Goal: Transaction & Acquisition: Purchase product/service

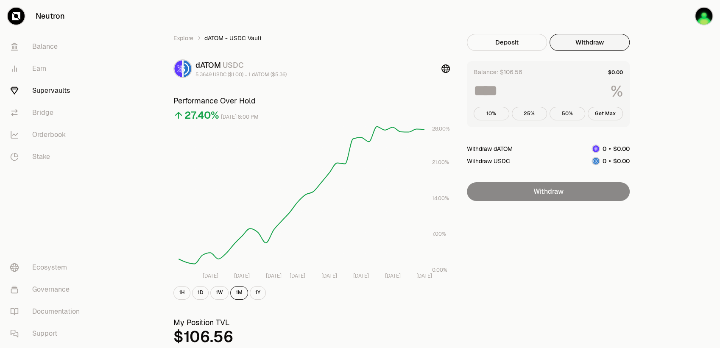
click at [578, 42] on button "Withdraw" at bounding box center [589, 42] width 80 height 17
click at [604, 114] on button "Get Max" at bounding box center [605, 114] width 36 height 14
type input "***"
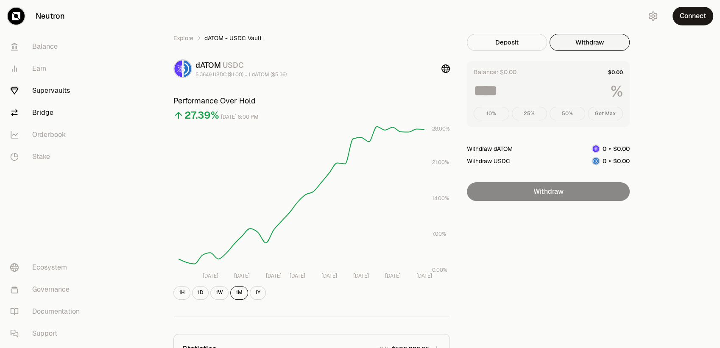
click at [42, 113] on link "Bridge" at bounding box center [47, 113] width 88 height 22
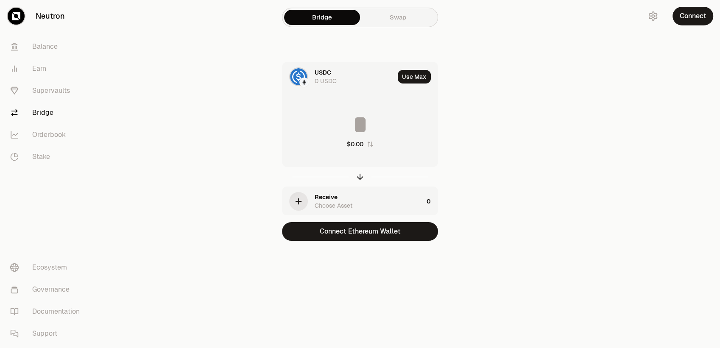
click at [316, 74] on div "USDC" at bounding box center [323, 72] width 17 height 8
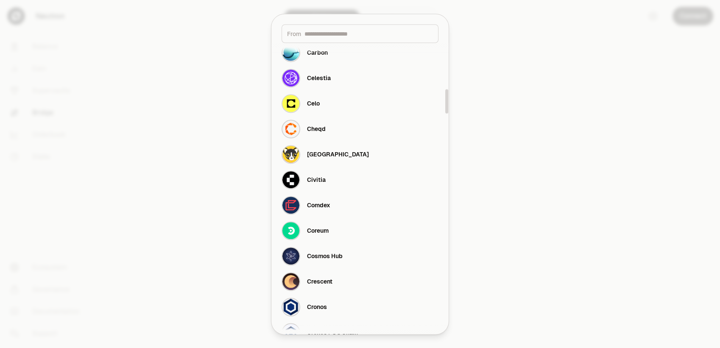
scroll to position [565, 0]
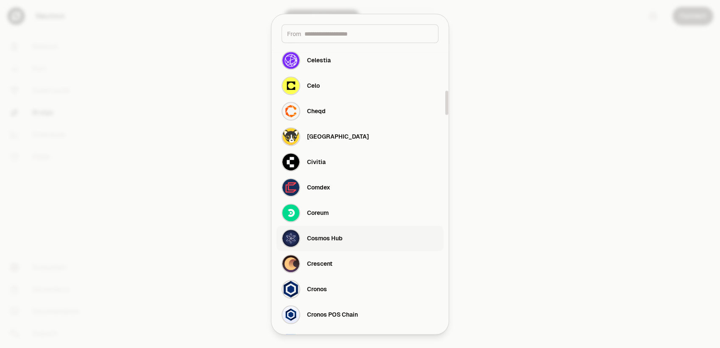
click at [342, 237] on div "Cosmos Hub" at bounding box center [325, 238] width 36 height 8
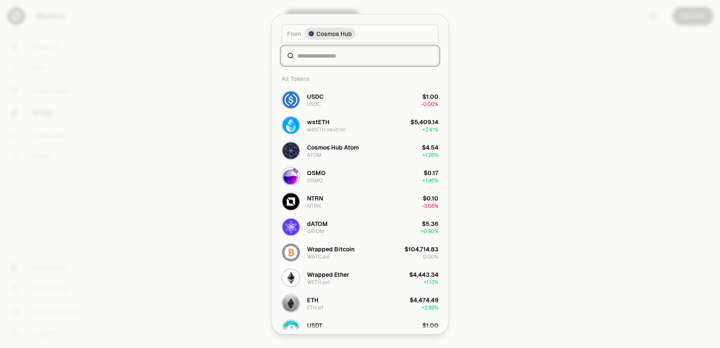
click at [354, 57] on input at bounding box center [365, 55] width 136 height 8
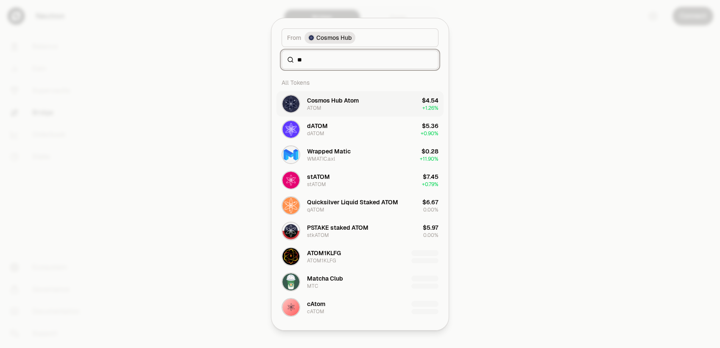
type input "**"
click at [356, 106] on div "Cosmos Hub Atom ATOM" at bounding box center [333, 103] width 52 height 15
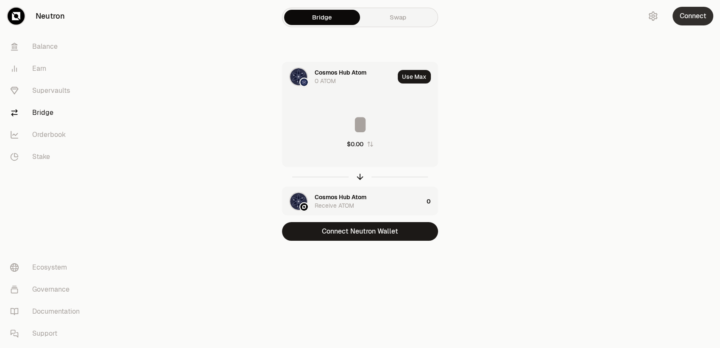
click at [688, 18] on button "Connect" at bounding box center [692, 16] width 41 height 19
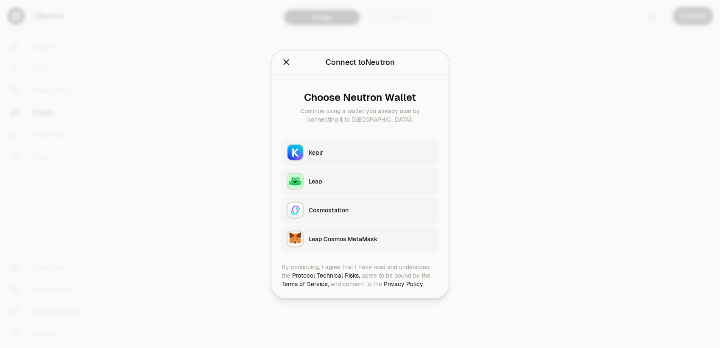
click at [342, 145] on button "Keplr" at bounding box center [359, 152] width 157 height 27
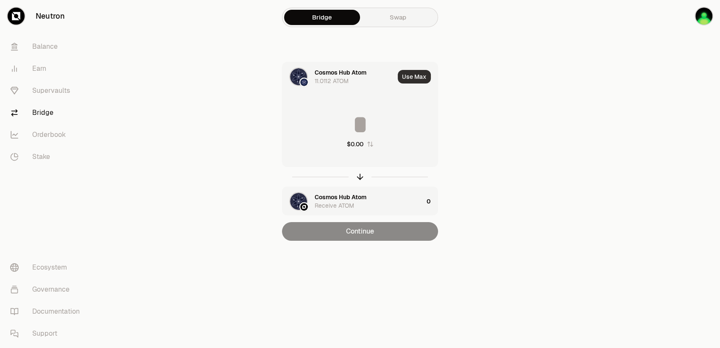
click at [420, 81] on button "Use Max" at bounding box center [414, 77] width 33 height 14
type input "*********"
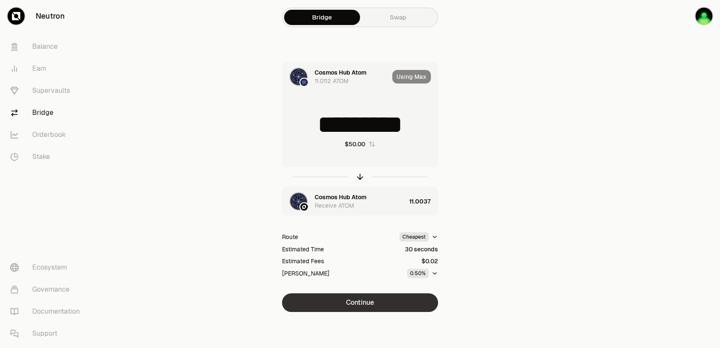
click at [343, 301] on button "Continue" at bounding box center [360, 302] width 156 height 19
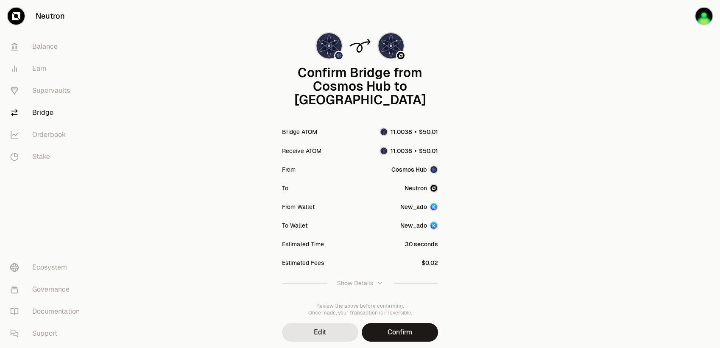
scroll to position [49, 0]
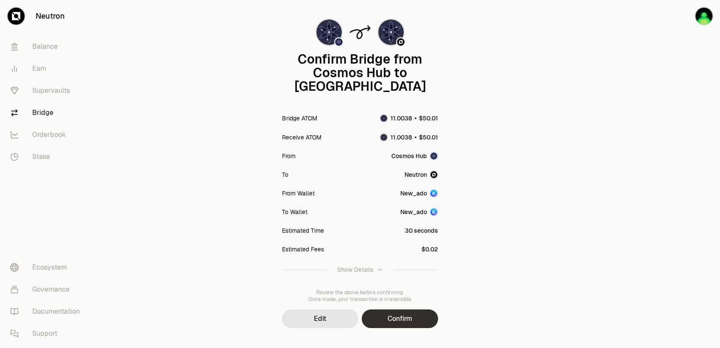
click at [395, 309] on button "Confirm" at bounding box center [400, 318] width 76 height 19
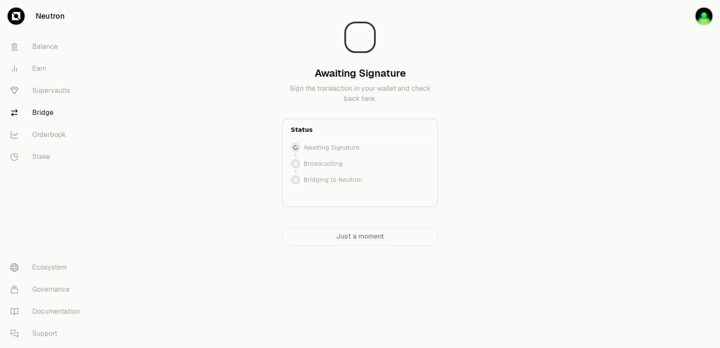
scroll to position [0, 0]
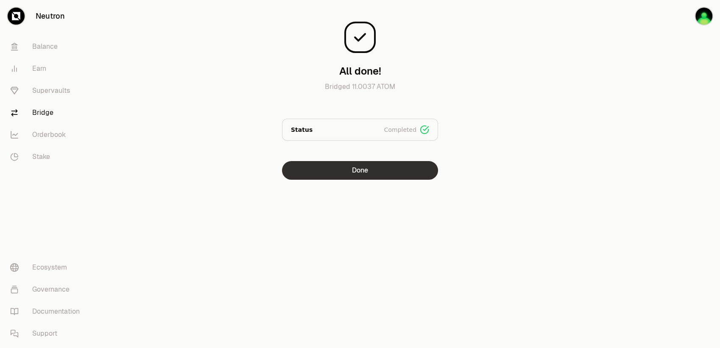
click at [372, 174] on button "Done" at bounding box center [360, 170] width 156 height 19
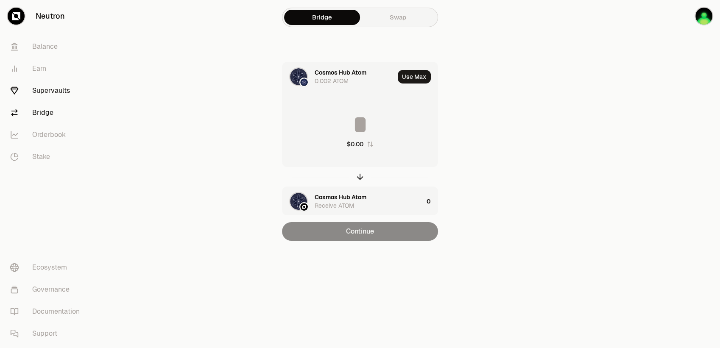
click at [45, 91] on link "Supervaults" at bounding box center [47, 91] width 88 height 22
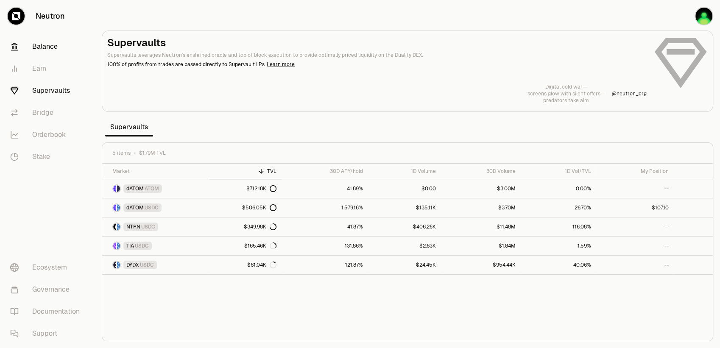
click at [44, 49] on link "Balance" at bounding box center [47, 47] width 88 height 22
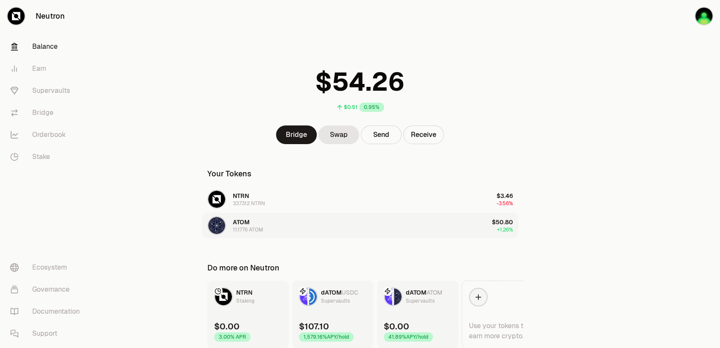
click at [248, 231] on div "11.1776 ATOM" at bounding box center [248, 229] width 31 height 7
click at [246, 219] on span "ATOM" at bounding box center [241, 222] width 17 height 8
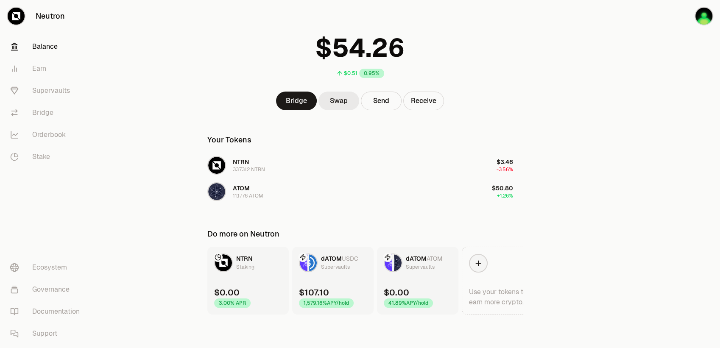
click at [331, 100] on link "Swap" at bounding box center [338, 101] width 41 height 19
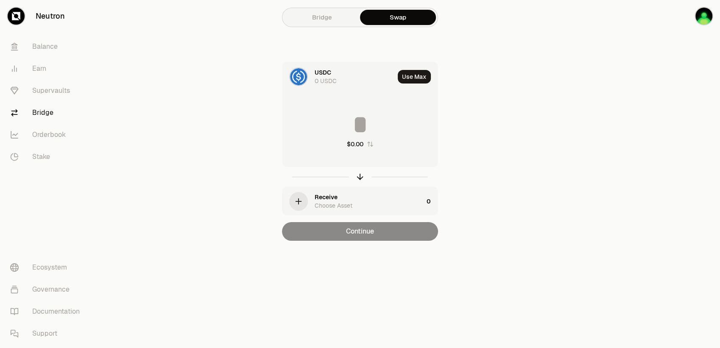
click at [309, 73] on div "USDC 0 USDC" at bounding box center [338, 76] width 112 height 29
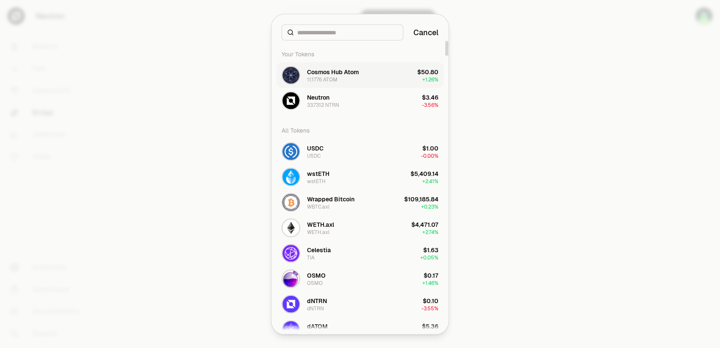
click at [340, 76] on div "Cosmos Hub Atom 11.1776 ATOM" at bounding box center [333, 74] width 52 height 15
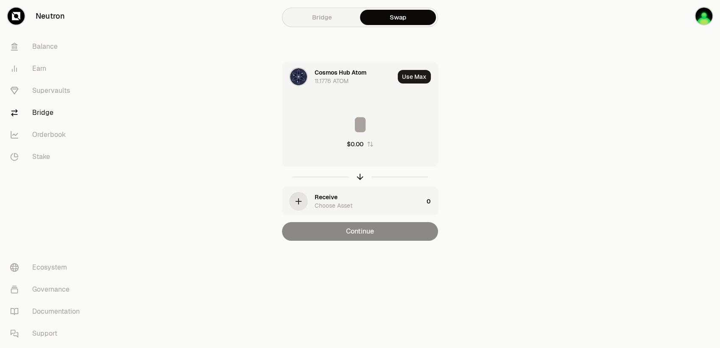
click at [340, 193] on div "Receive Choose Asset" at bounding box center [369, 201] width 109 height 17
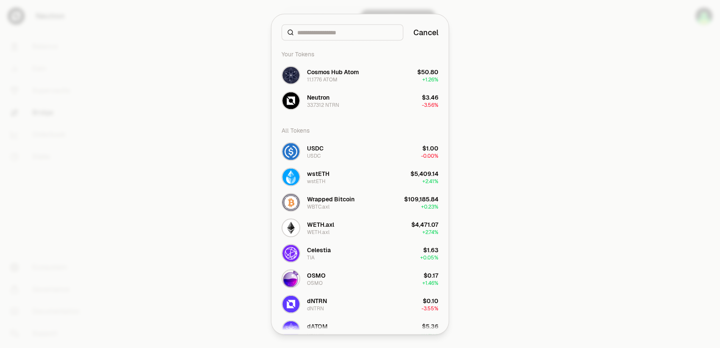
click at [344, 33] on input at bounding box center [347, 32] width 100 height 8
click at [340, 321] on button "dATOM dATOM $5.36 + 0.90%" at bounding box center [359, 329] width 167 height 25
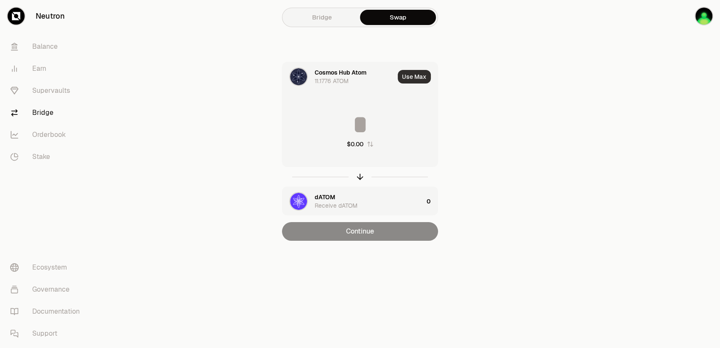
click at [411, 75] on button "Use Max" at bounding box center [414, 77] width 33 height 14
type input "*********"
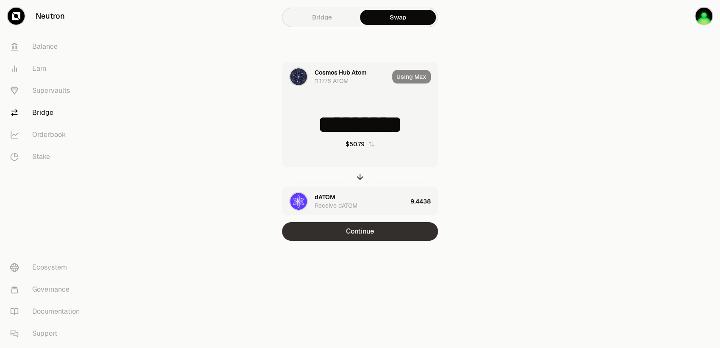
click at [360, 233] on button "Continue" at bounding box center [360, 231] width 156 height 19
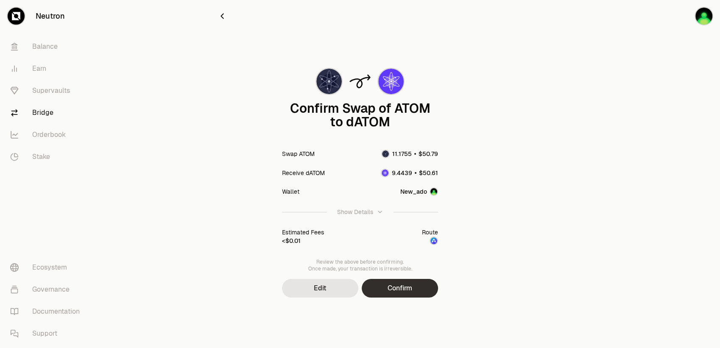
click at [409, 287] on button "Confirm" at bounding box center [400, 288] width 76 height 19
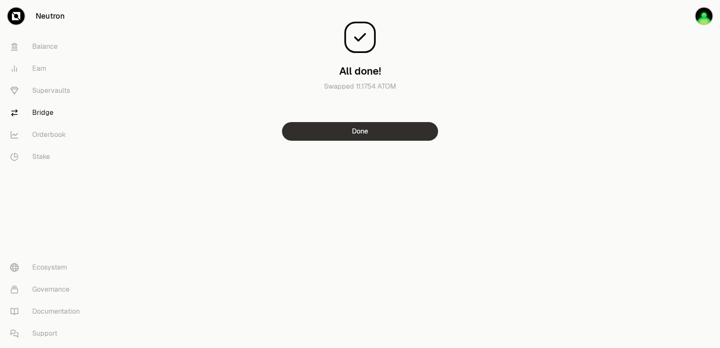
click at [404, 127] on button "Done" at bounding box center [360, 131] width 156 height 19
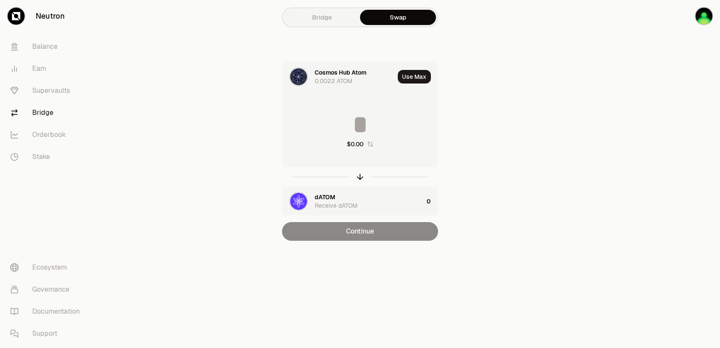
click at [348, 76] on div "Cosmos Hub Atom" at bounding box center [341, 72] width 52 height 8
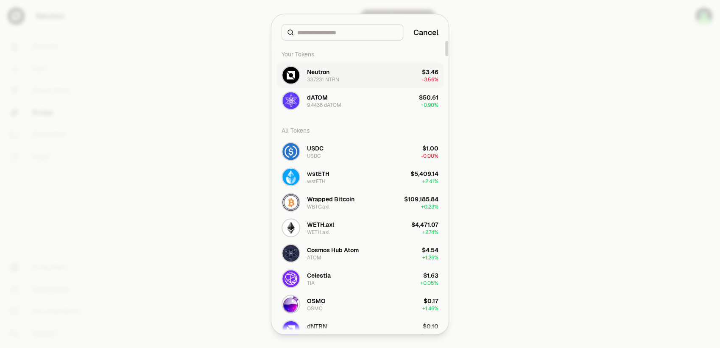
click at [340, 71] on button "Neutron 33.7231 NTRN $3.46 -3.56%" at bounding box center [359, 74] width 167 height 25
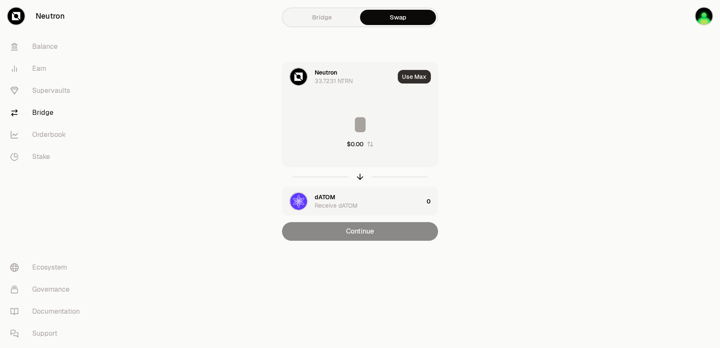
click at [406, 74] on button "Use Max" at bounding box center [414, 77] width 33 height 14
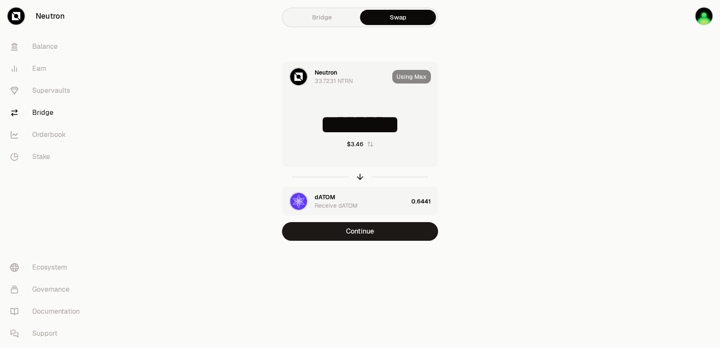
click at [377, 126] on input "********" at bounding box center [359, 124] width 155 height 25
click at [406, 115] on input "********" at bounding box center [359, 124] width 155 height 25
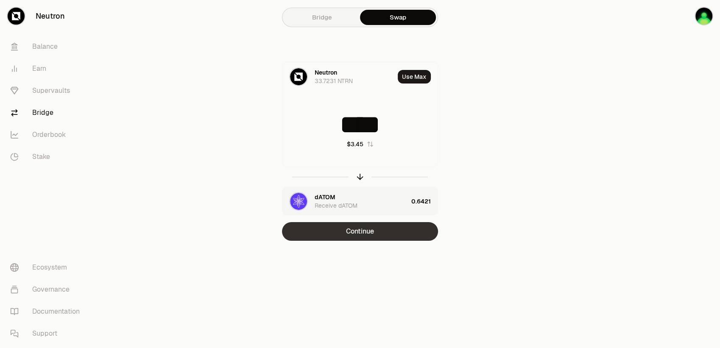
type input "****"
click at [344, 236] on button "Continue" at bounding box center [360, 231] width 156 height 19
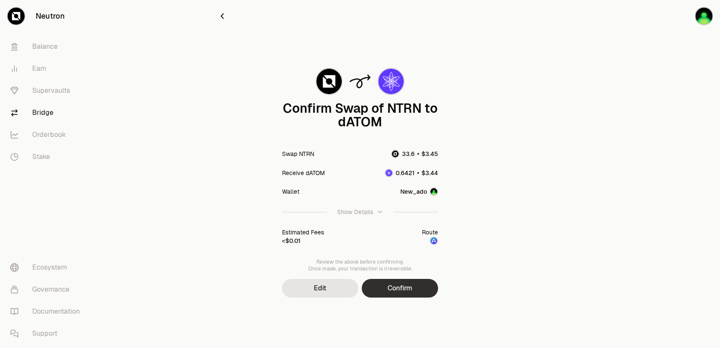
click at [408, 289] on button "Confirm" at bounding box center [400, 288] width 76 height 19
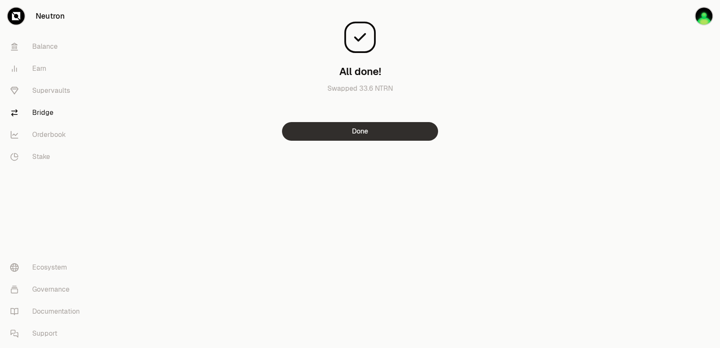
click at [344, 132] on button "Done" at bounding box center [360, 131] width 156 height 19
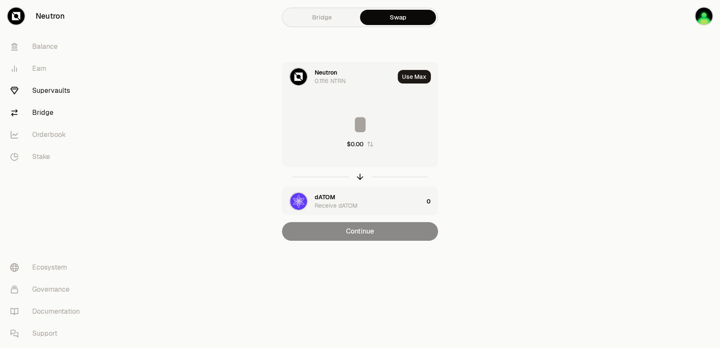
click at [54, 91] on link "Supervaults" at bounding box center [47, 91] width 88 height 22
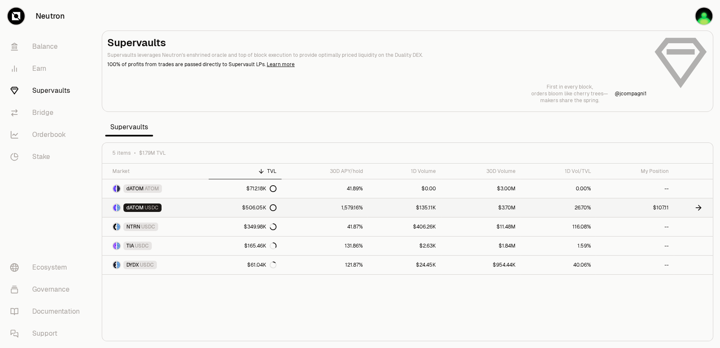
click at [260, 203] on link "$506.05K" at bounding box center [245, 207] width 73 height 19
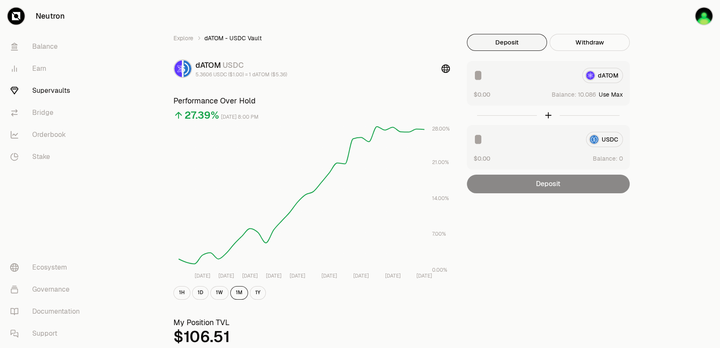
click at [617, 93] on button "Use Max" at bounding box center [611, 94] width 24 height 8
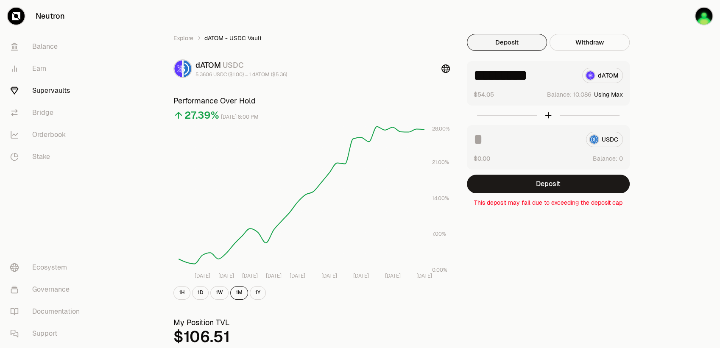
click at [547, 72] on input "*********" at bounding box center [524, 75] width 102 height 15
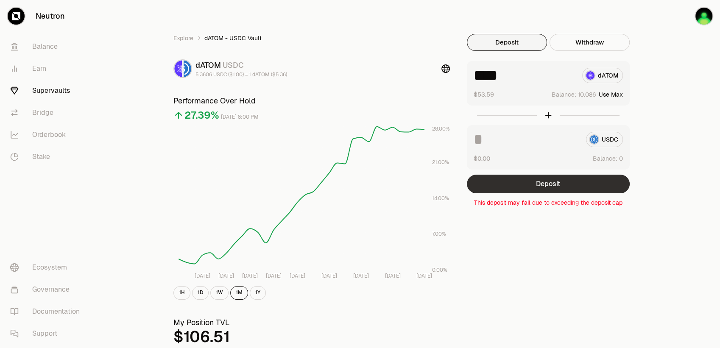
click at [527, 182] on button "Deposit" at bounding box center [548, 184] width 163 height 19
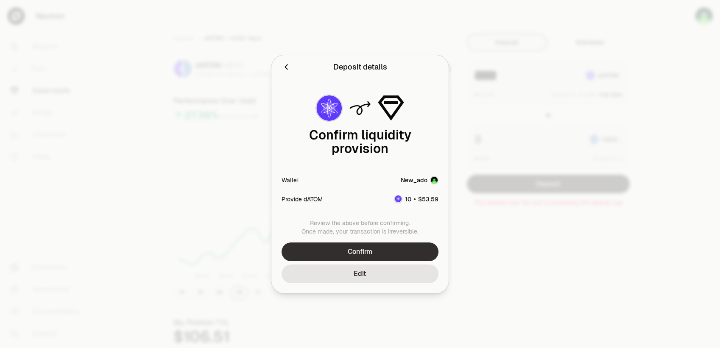
click at [366, 250] on button "Confirm" at bounding box center [359, 251] width 157 height 19
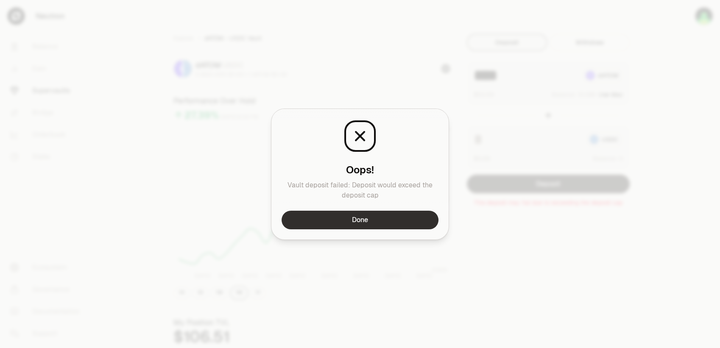
click at [367, 213] on button "Done" at bounding box center [359, 220] width 157 height 19
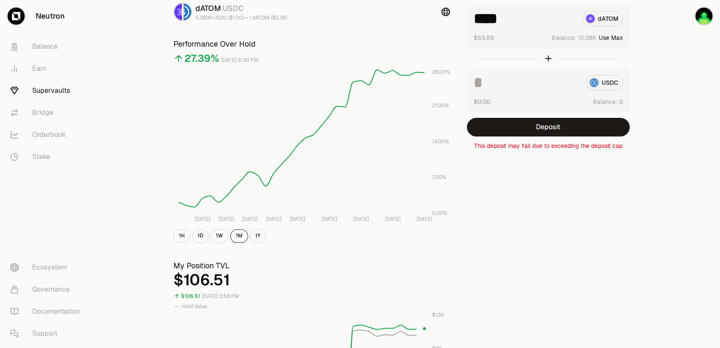
scroll to position [56, 0]
click at [507, 16] on input "****" at bounding box center [524, 18] width 102 height 15
type input "*"
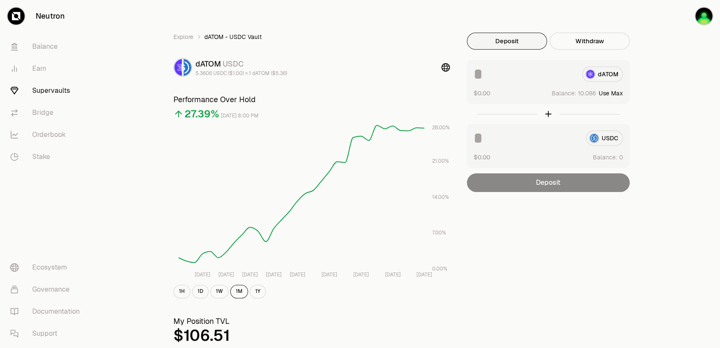
scroll to position [0, 0]
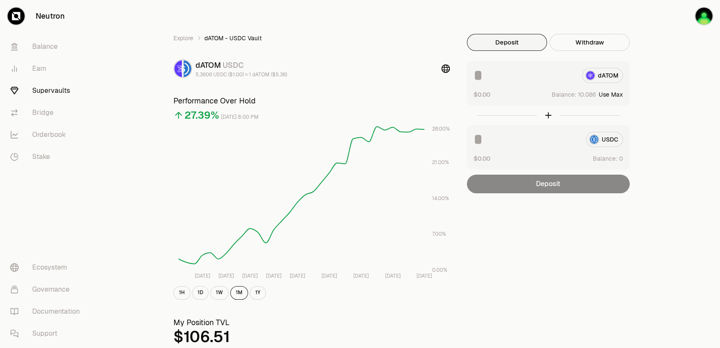
click at [524, 75] on input at bounding box center [524, 75] width 102 height 15
type input "*"
click at [529, 71] on input at bounding box center [524, 75] width 102 height 15
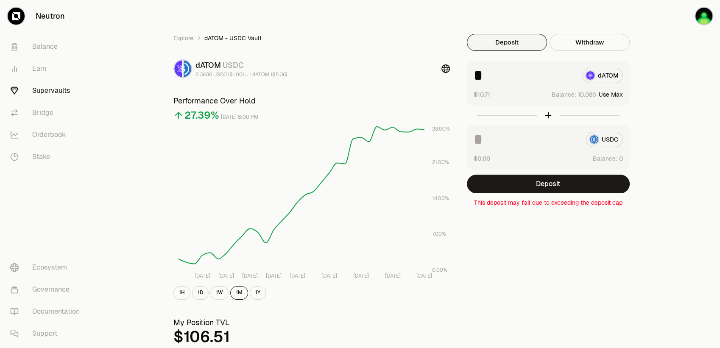
type input "*"
click at [492, 139] on input at bounding box center [526, 139] width 106 height 15
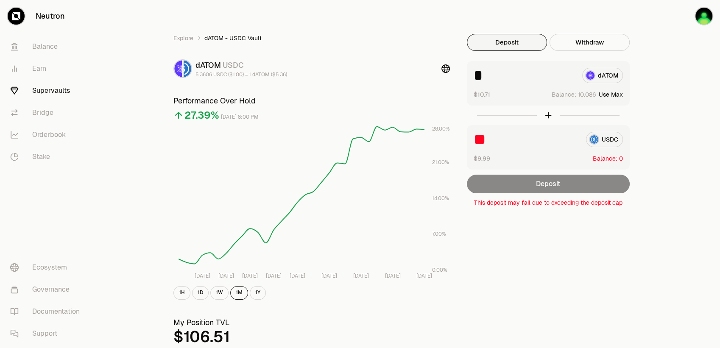
click at [495, 141] on input "**" at bounding box center [526, 139] width 106 height 15
type input "*"
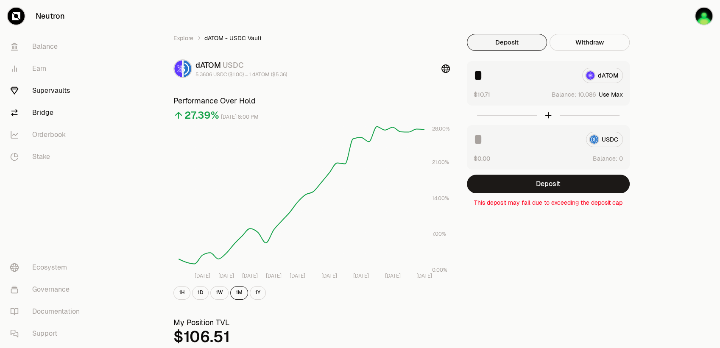
click at [37, 108] on link "Bridge" at bounding box center [47, 113] width 88 height 22
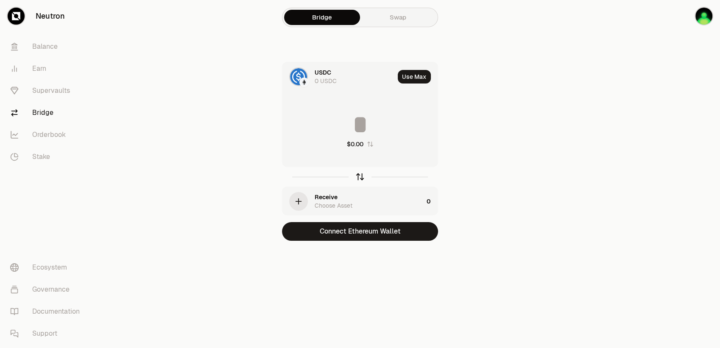
click at [359, 177] on icon "button" at bounding box center [359, 176] width 9 height 9
click at [302, 78] on icon at bounding box center [298, 76] width 9 height 9
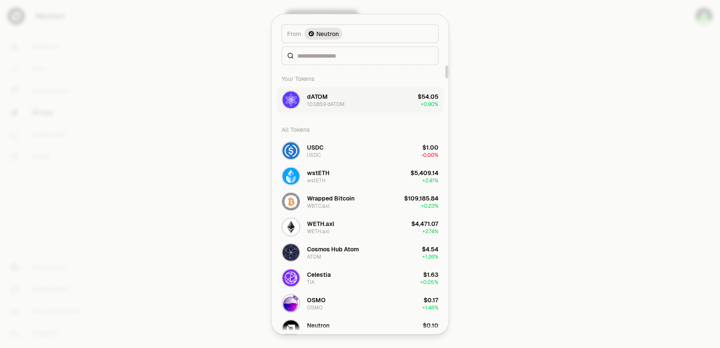
click at [333, 99] on div "dATOM 10.0859 dATOM" at bounding box center [326, 99] width 38 height 15
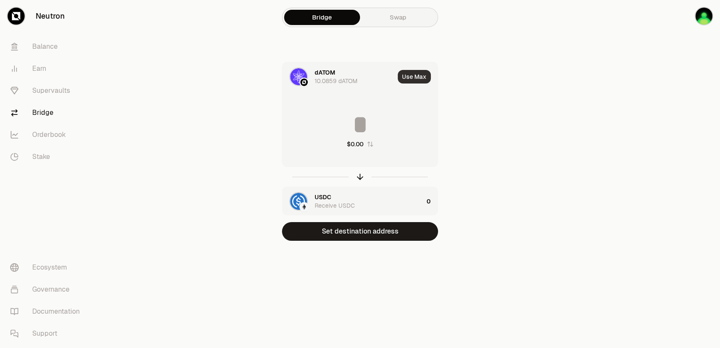
click at [410, 77] on button "Use Max" at bounding box center [414, 77] width 33 height 14
type input "*********"
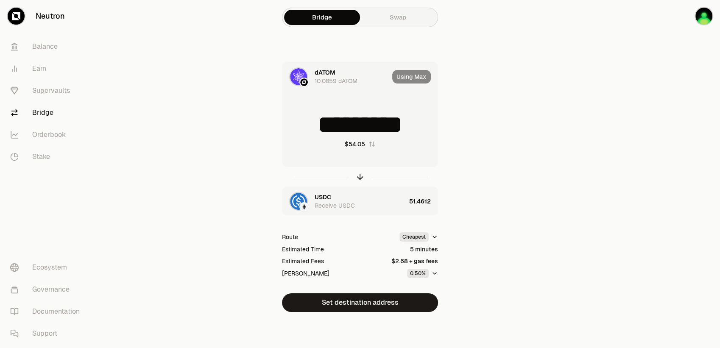
click at [31, 14] on link "Neutron" at bounding box center [47, 16] width 95 height 32
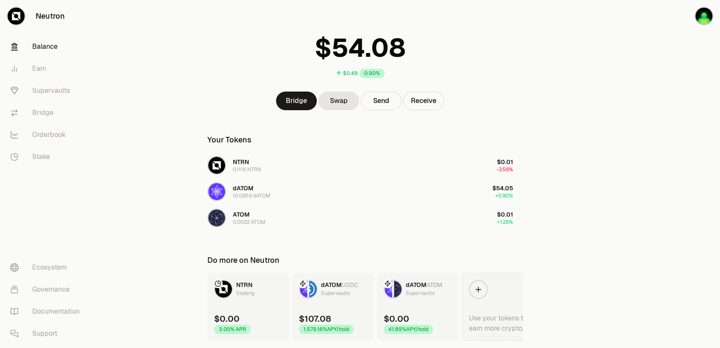
scroll to position [60, 0]
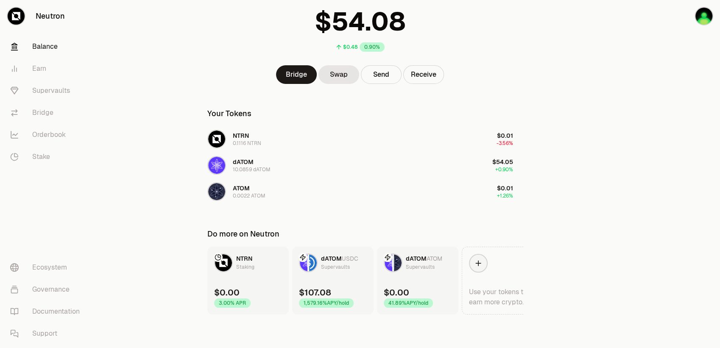
click at [342, 270] on div "Supervaults" at bounding box center [335, 267] width 29 height 8
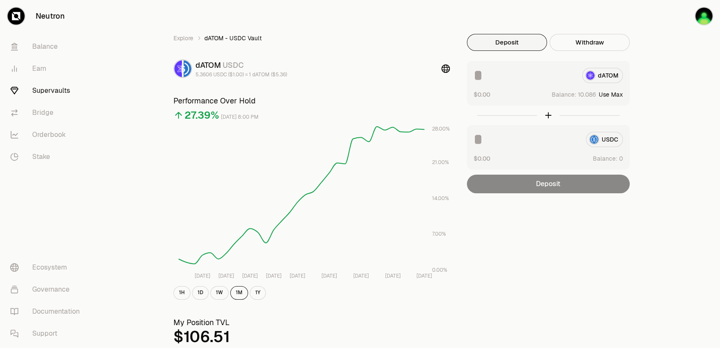
click at [618, 92] on button "Use Max" at bounding box center [611, 94] width 24 height 8
type input "*********"
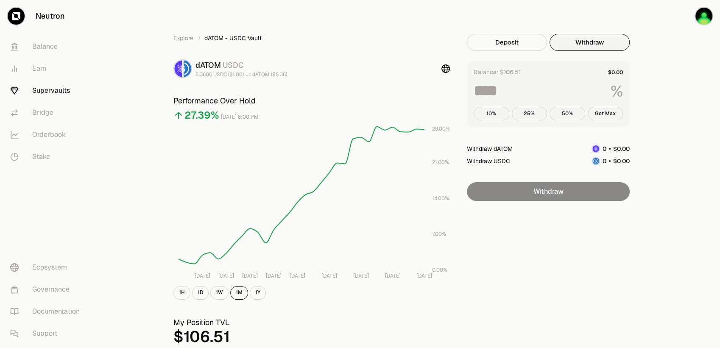
click at [583, 43] on button "Withdraw" at bounding box center [589, 42] width 80 height 17
click at [607, 115] on button "Get Max" at bounding box center [605, 114] width 36 height 14
type input "***"
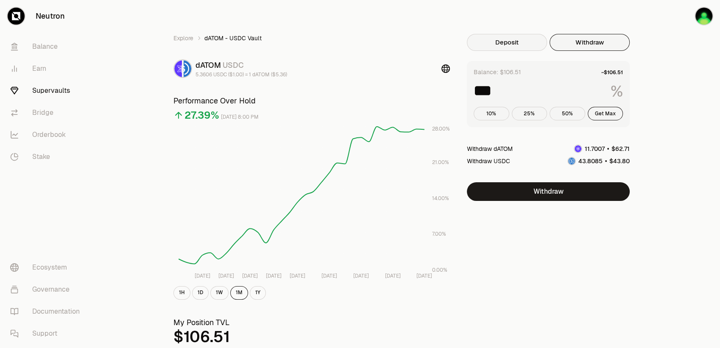
click at [526, 37] on button "Deposit" at bounding box center [507, 42] width 80 height 17
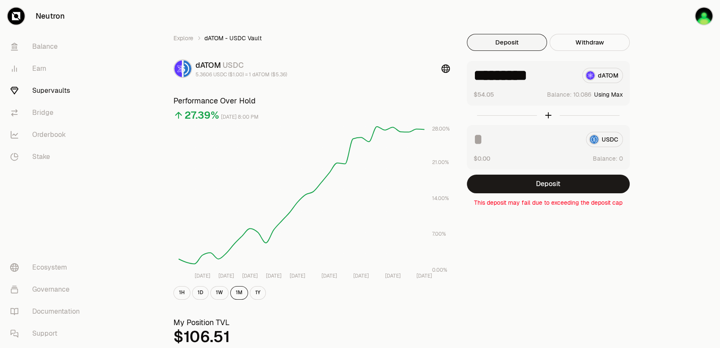
click at [558, 72] on input "*********" at bounding box center [524, 75] width 102 height 15
click at [558, 189] on button "Deposit" at bounding box center [548, 184] width 163 height 19
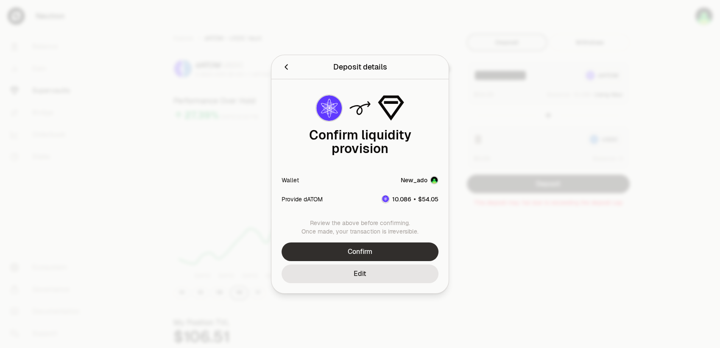
click at [389, 252] on button "Confirm" at bounding box center [359, 251] width 157 height 19
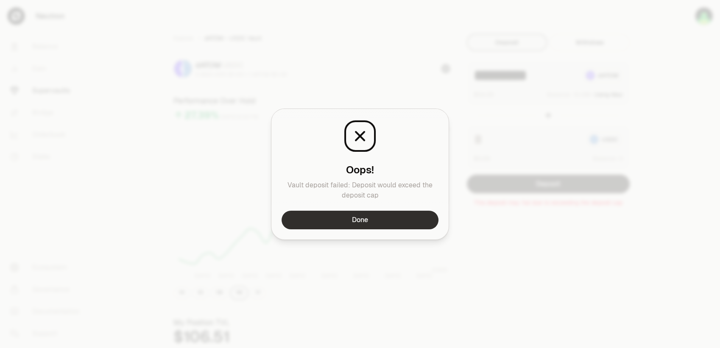
click at [384, 220] on button "Done" at bounding box center [359, 220] width 157 height 19
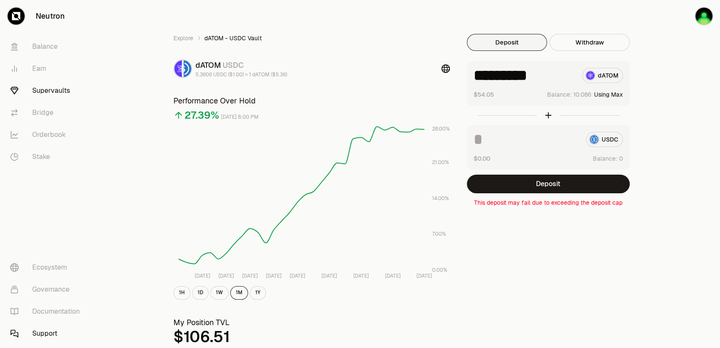
click at [58, 330] on link "Support" at bounding box center [47, 334] width 88 height 22
click at [611, 94] on button "Using Max" at bounding box center [608, 94] width 29 height 8
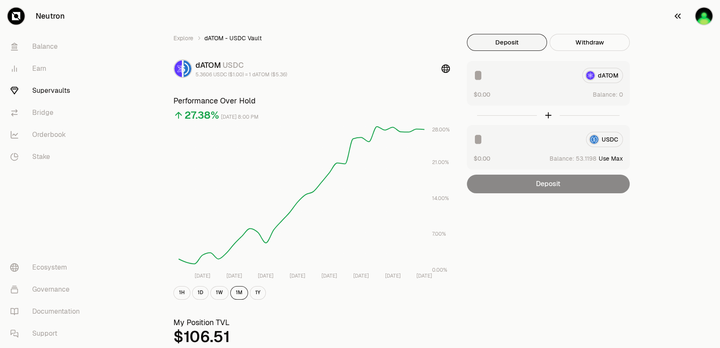
click at [705, 11] on img "button" at bounding box center [703, 16] width 17 height 17
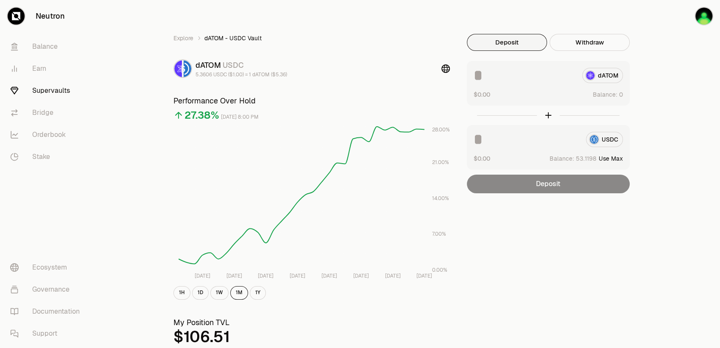
click at [613, 159] on button "Use Max" at bounding box center [611, 158] width 24 height 8
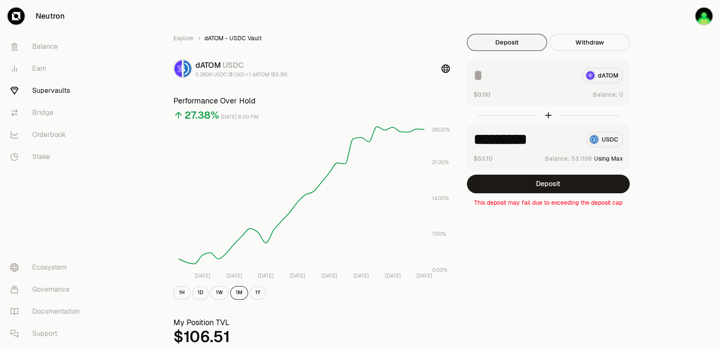
click at [542, 145] on input "*********" at bounding box center [526, 139] width 106 height 15
click at [542, 143] on input "*********" at bounding box center [526, 139] width 106 height 15
type input "*"
click at [570, 160] on span "Balance:" at bounding box center [561, 158] width 25 height 8
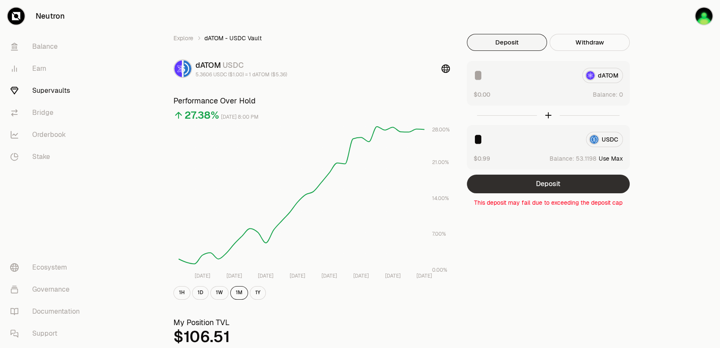
click at [563, 183] on button "Deposit" at bounding box center [548, 184] width 163 height 19
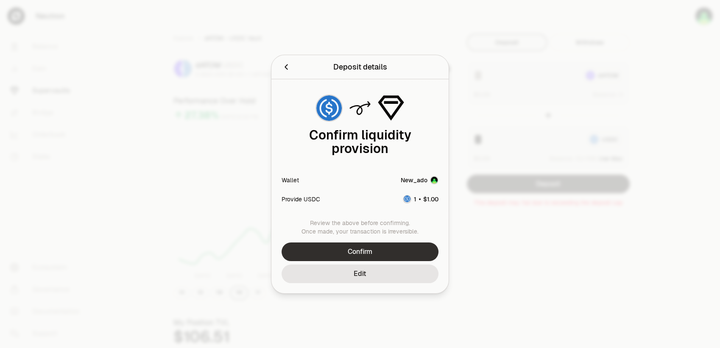
click at [361, 256] on button "Confirm" at bounding box center [359, 251] width 157 height 19
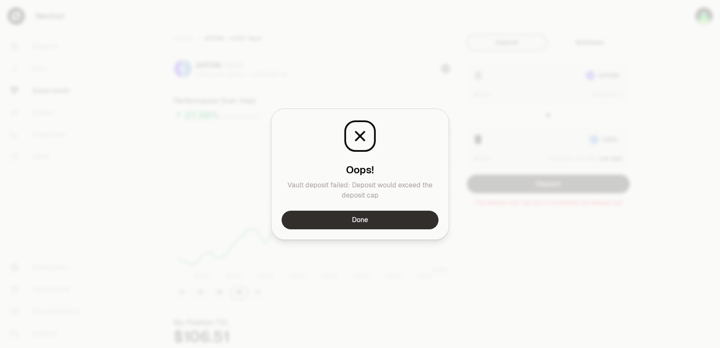
click at [370, 218] on button "Done" at bounding box center [359, 220] width 157 height 19
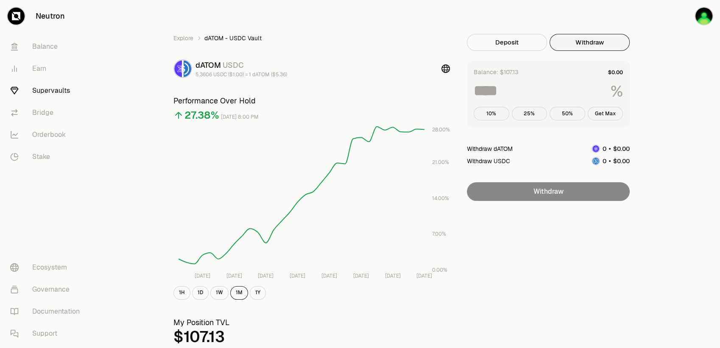
click at [583, 40] on button "Withdraw" at bounding box center [589, 42] width 80 height 17
click at [606, 111] on button "Get Max" at bounding box center [605, 114] width 36 height 14
type input "***"
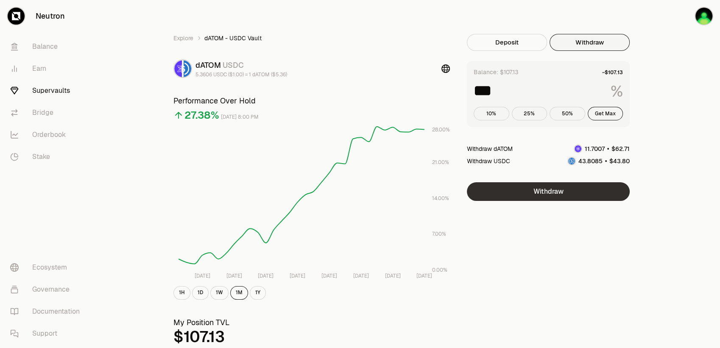
click at [551, 190] on button "Withdraw" at bounding box center [548, 191] width 163 height 19
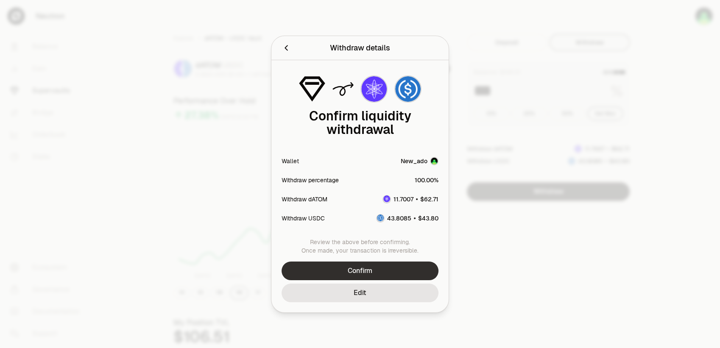
click at [367, 263] on button "Confirm" at bounding box center [359, 271] width 157 height 19
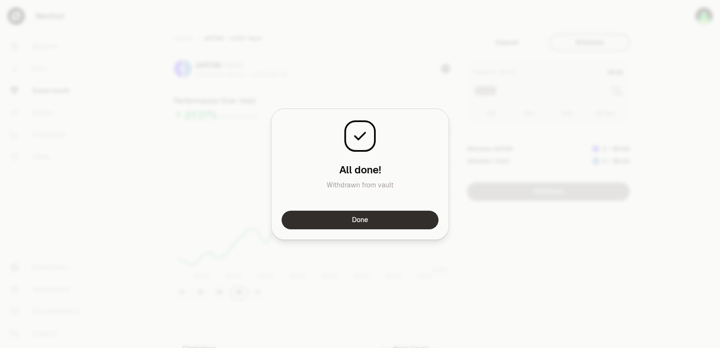
click at [376, 225] on button "Done" at bounding box center [359, 220] width 157 height 19
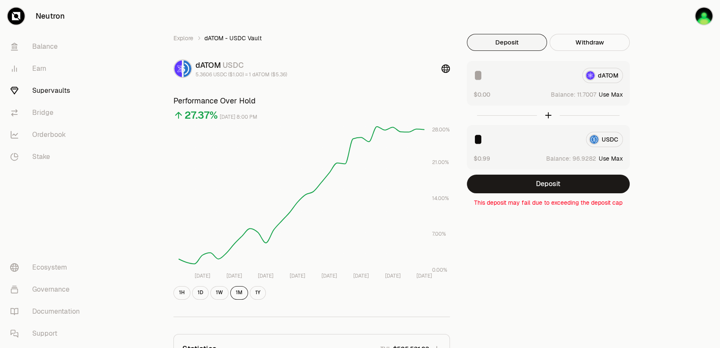
click at [512, 44] on button "Deposit" at bounding box center [507, 42] width 80 height 17
click at [615, 96] on button "Use Max" at bounding box center [611, 94] width 24 height 8
type input "*********"
click at [617, 159] on button "Use Max" at bounding box center [611, 158] width 24 height 8
type input "********"
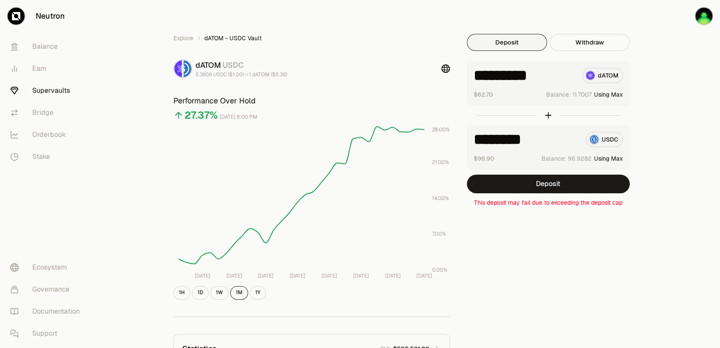
drag, startPoint x: 548, startPoint y: 74, endPoint x: 418, endPoint y: 58, distance: 132.0
click at [418, 58] on div "Explore dATOM - USDC Vault dATOM USDC 5.3606 USDC ($1.00) = 1 dATOM ($5.36) Per…" at bounding box center [407, 274] width 488 height 481
type input "*"
drag, startPoint x: 549, startPoint y: 145, endPoint x: 465, endPoint y: 134, distance: 85.1
click at [442, 134] on div "Explore dATOM - USDC Vault dATOM USDC 5.3606 USDC ($1.00) = 1 dATOM ($5.36) Per…" at bounding box center [407, 274] width 488 height 481
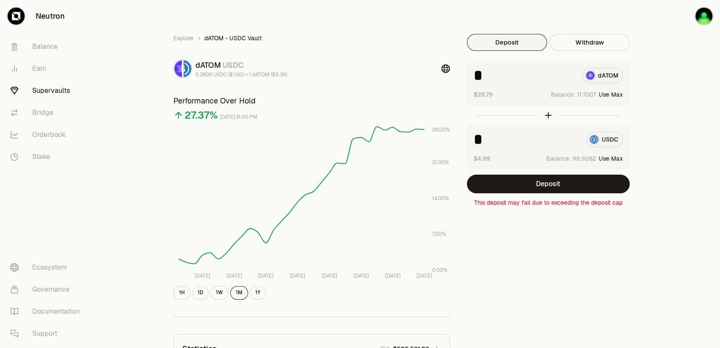
type input "*"
click at [638, 254] on div "Explore dATOM - USDC Vault dATOM USDC 5.3606 USDC ($1.00) = 1 dATOM ($5.36) Per…" at bounding box center [407, 274] width 488 height 481
click at [50, 43] on link "Balance" at bounding box center [47, 47] width 88 height 22
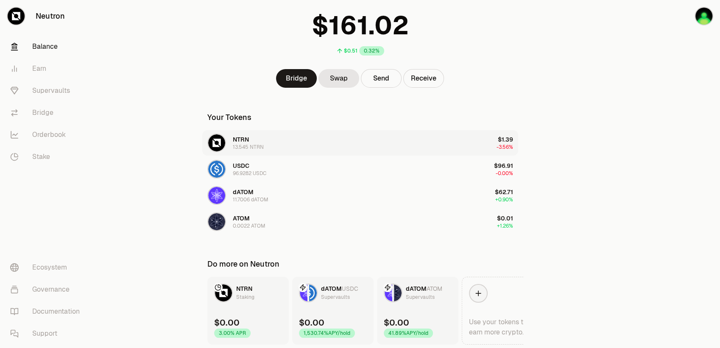
scroll to position [8, 0]
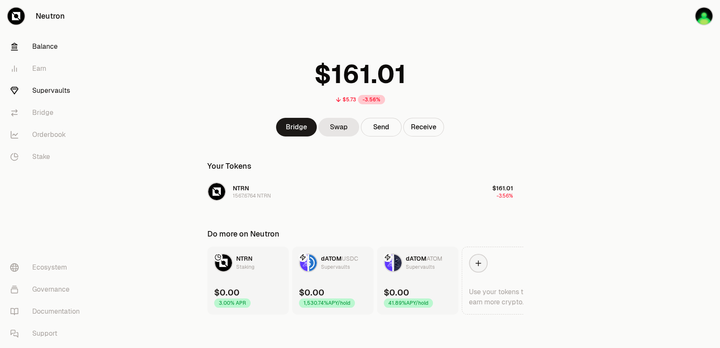
click at [52, 93] on link "Supervaults" at bounding box center [47, 91] width 88 height 22
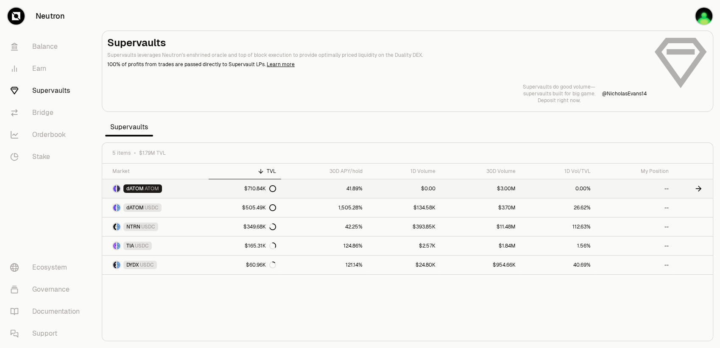
click at [152, 187] on span "ATOM" at bounding box center [152, 188] width 14 height 7
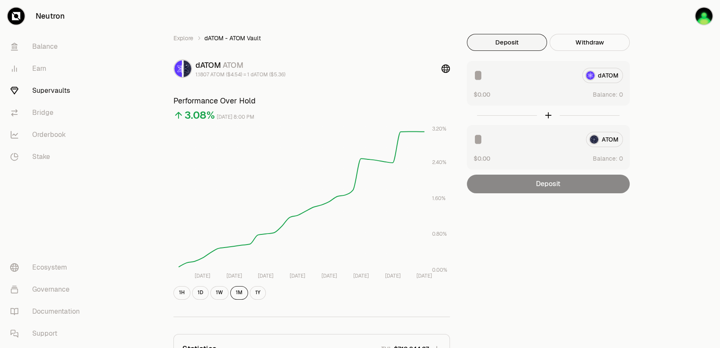
click at [499, 40] on button "Deposit" at bounding box center [507, 42] width 80 height 17
click at [524, 77] on input at bounding box center [524, 75] width 102 height 15
click at [705, 13] on img "button" at bounding box center [703, 16] width 17 height 17
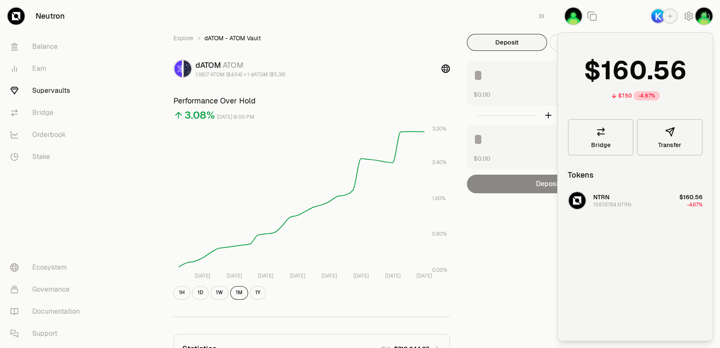
click at [531, 243] on div "Explore dATOM - ATOM Vault dATOM ATOM 1.1807 ATOM ($4.54) = 1 dATOM ($5.36) Per…" at bounding box center [407, 274] width 488 height 481
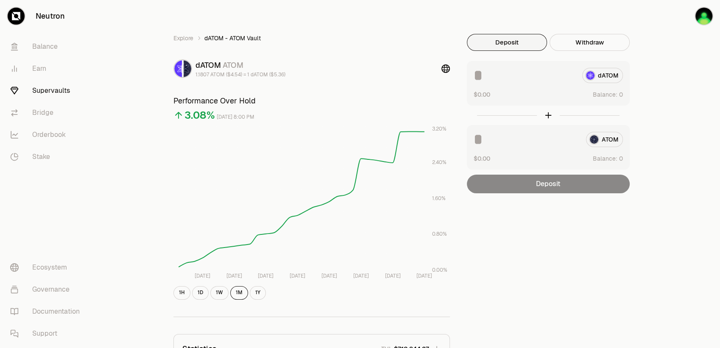
click at [601, 77] on div "dATOM" at bounding box center [547, 75] width 149 height 15
click at [565, 77] on input at bounding box center [524, 75] width 102 height 15
type input "*"
click at [709, 205] on div "Explore dATOM - ATOM Vault dATOM ATOM 1.1807 ATOM ($4.54) = 1 dATOM ($5.36) Per…" at bounding box center [407, 274] width 625 height 548
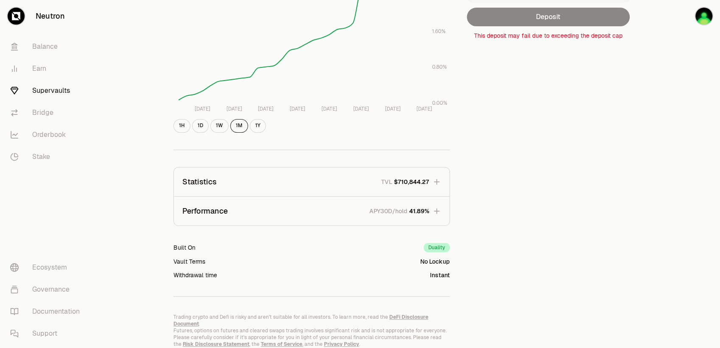
scroll to position [193, 0]
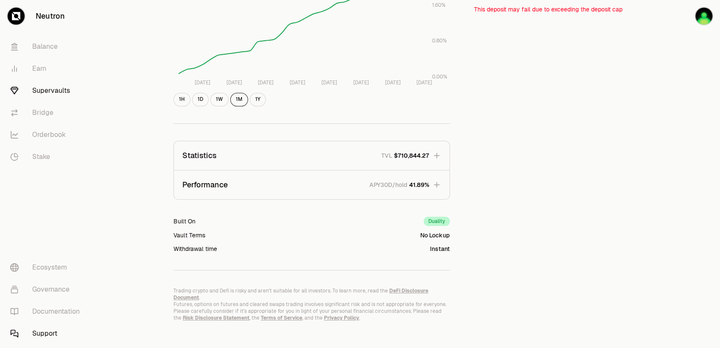
click at [59, 331] on link "Support" at bounding box center [47, 334] width 88 height 22
click at [81, 311] on link "Documentation" at bounding box center [47, 312] width 88 height 22
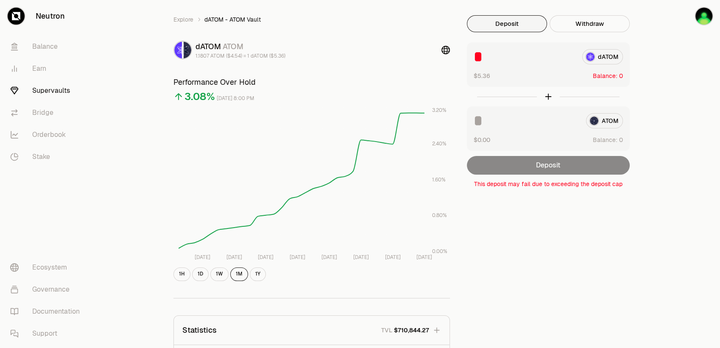
scroll to position [0, 0]
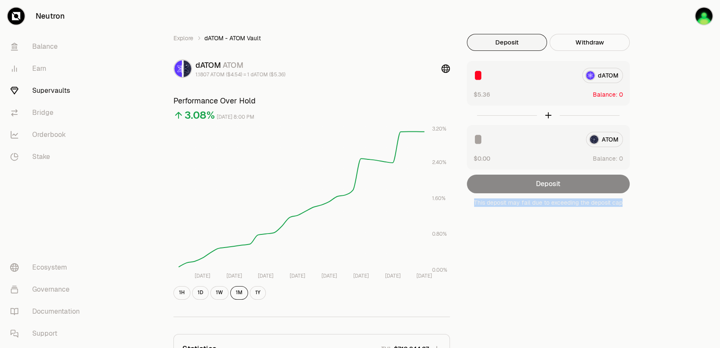
drag, startPoint x: 473, startPoint y: 199, endPoint x: 624, endPoint y: 208, distance: 151.1
click at [624, 208] on div "Explore dATOM - ATOM Vault dATOM ATOM 1.1807 ATOM ($4.54) = 1 dATOM ($5.36) Per…" at bounding box center [407, 274] width 488 height 481
copy p "This deposit may fail due to exceeding the deposit cap"
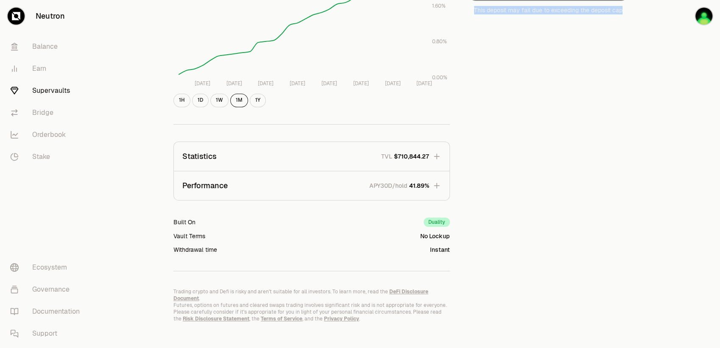
scroll to position [193, 0]
click at [437, 159] on icon "button" at bounding box center [436, 155] width 8 height 8
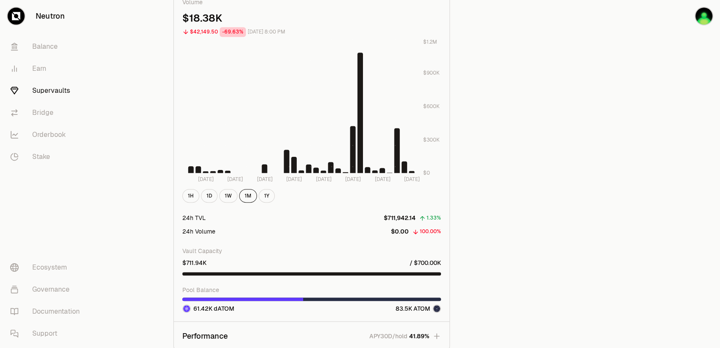
scroll to position [645, 0]
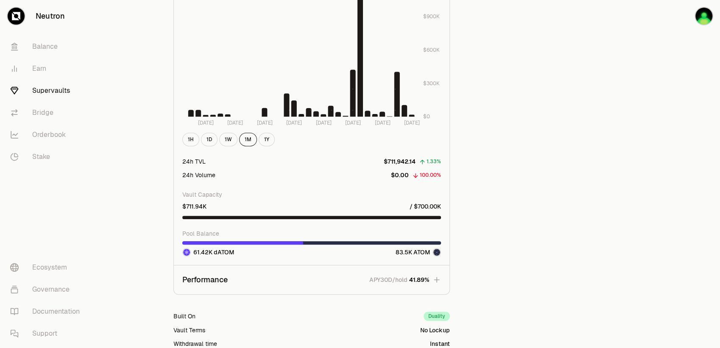
click at [439, 281] on icon "button" at bounding box center [436, 280] width 8 height 8
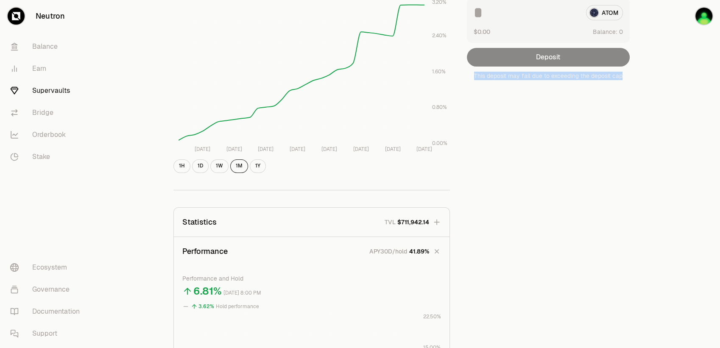
scroll to position [100, 0]
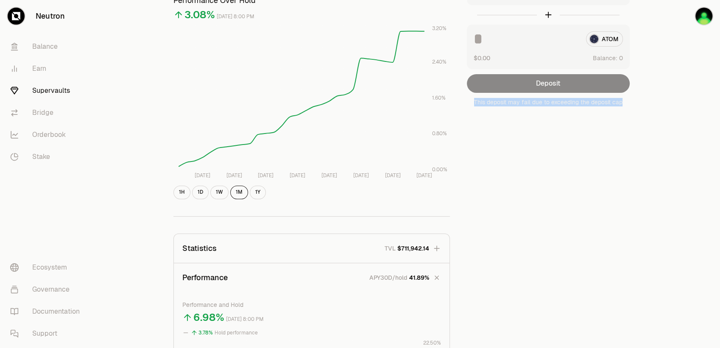
click at [440, 248] on icon "button" at bounding box center [436, 248] width 8 height 8
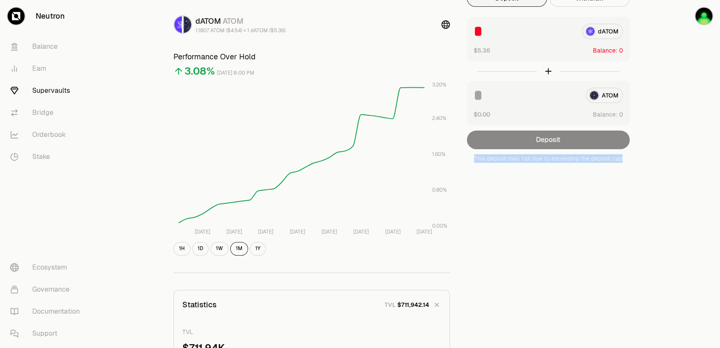
scroll to position [0, 0]
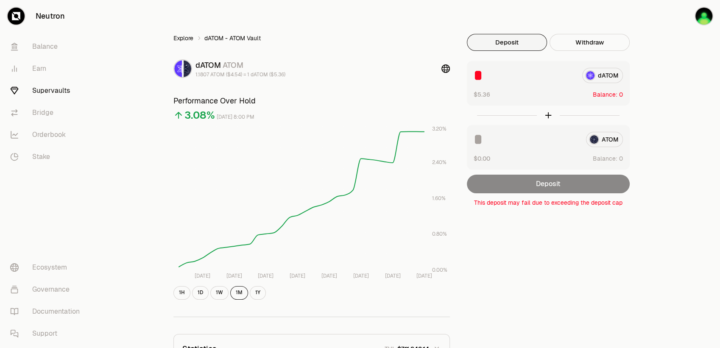
click at [184, 36] on link "Explore" at bounding box center [183, 38] width 20 height 8
